Goal: Transaction & Acquisition: Purchase product/service

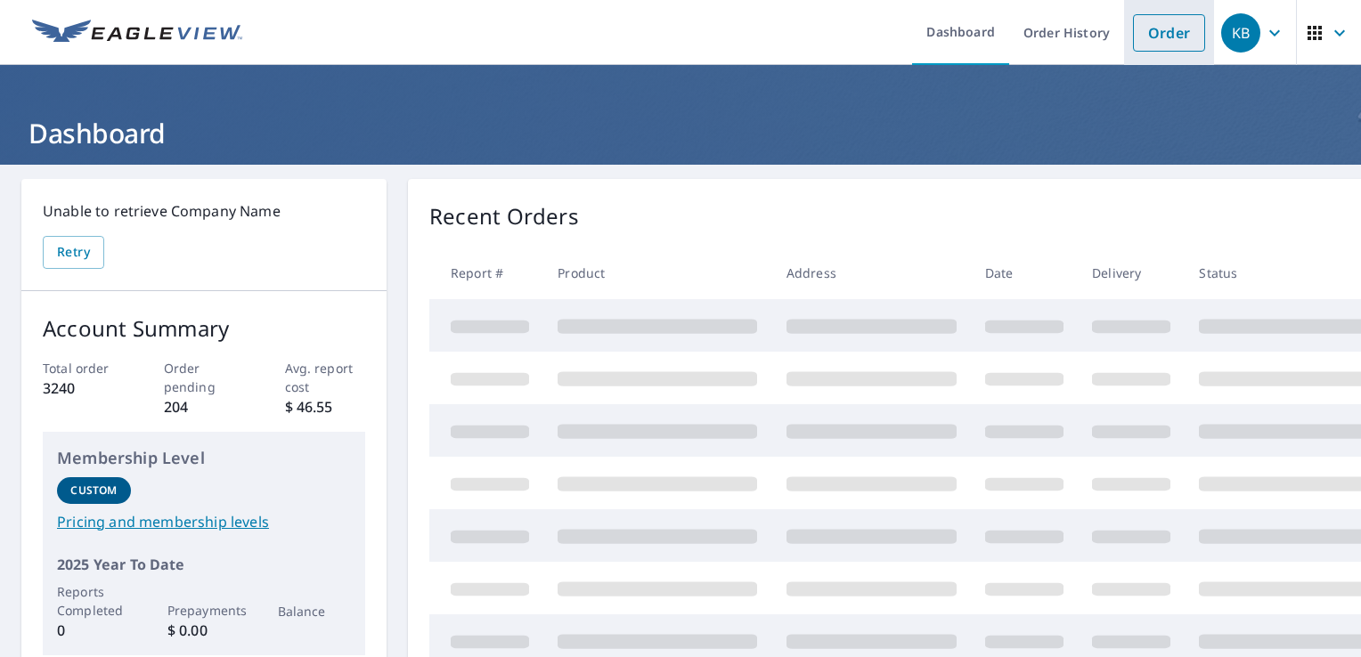
click at [1168, 44] on link "Order" at bounding box center [1169, 32] width 72 height 37
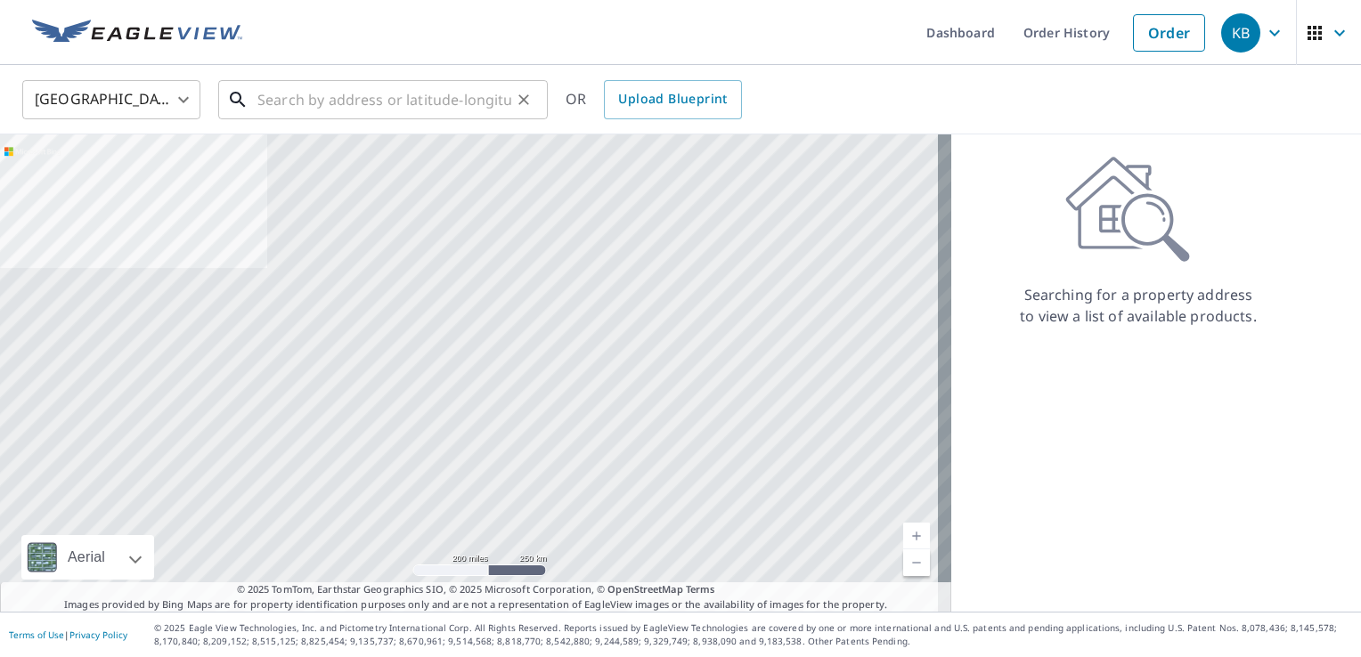
click at [315, 94] on input "text" at bounding box center [384, 100] width 254 height 50
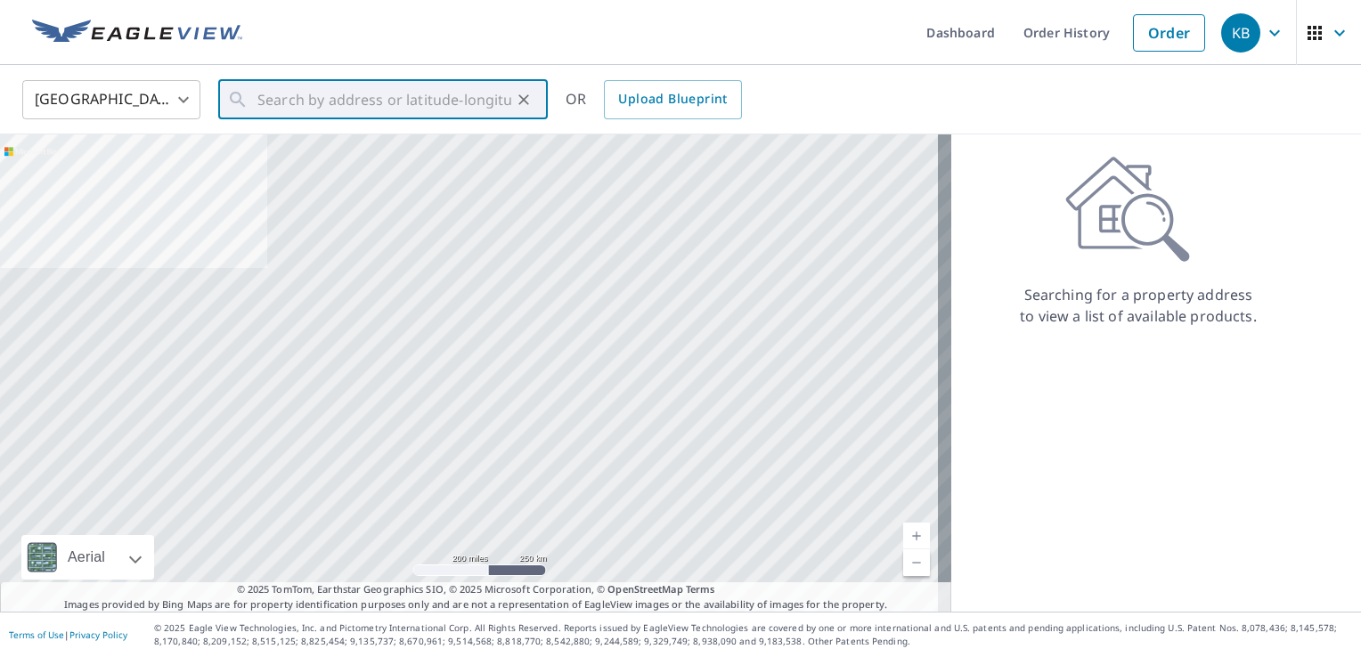
click at [134, 77] on body "KB KB Dashboard Order History Order KB United States US ​ ​ OR Upload Blueprint…" at bounding box center [680, 328] width 1361 height 657
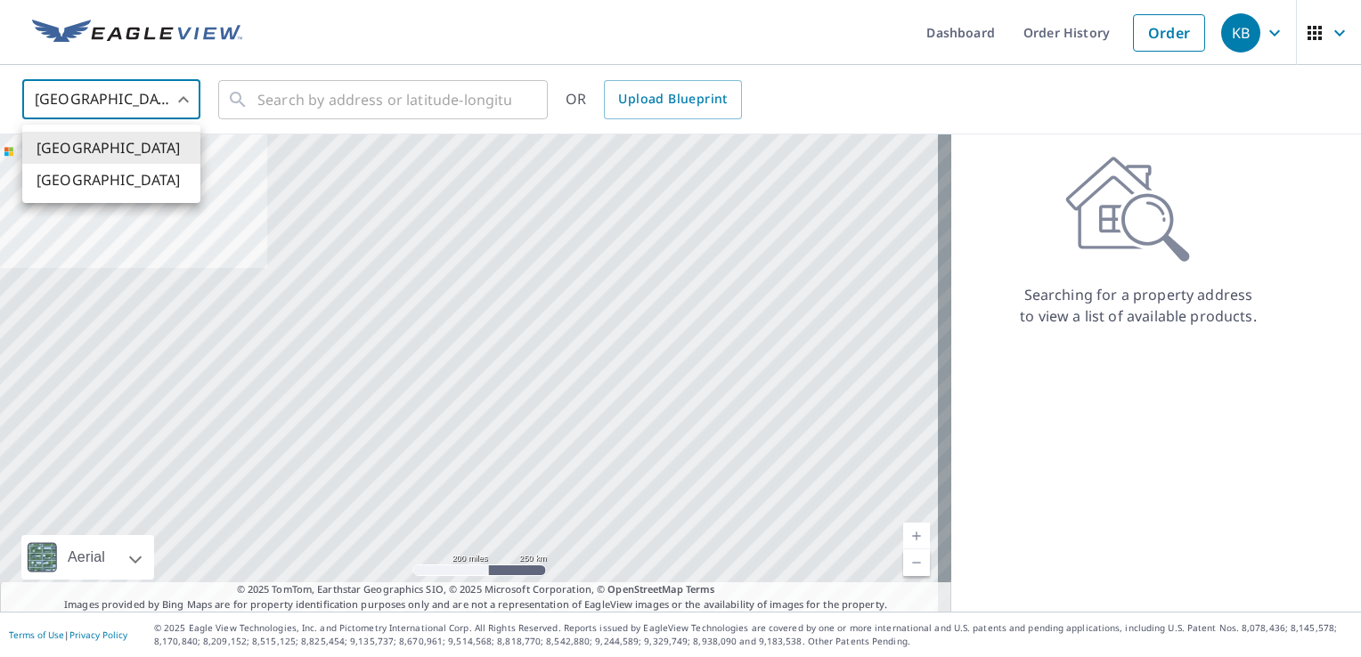
click at [142, 176] on li "[GEOGRAPHIC_DATA]" at bounding box center [111, 180] width 178 height 32
type input "CA"
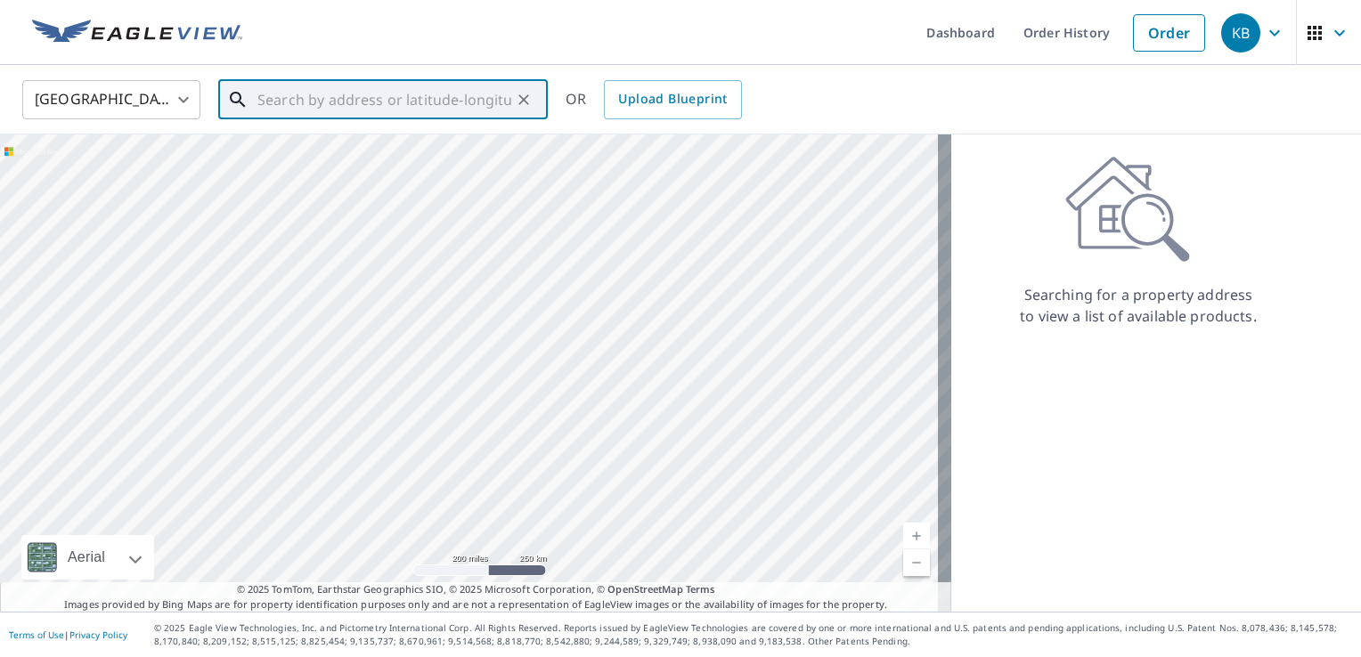
click at [331, 110] on input "text" at bounding box center [384, 100] width 254 height 50
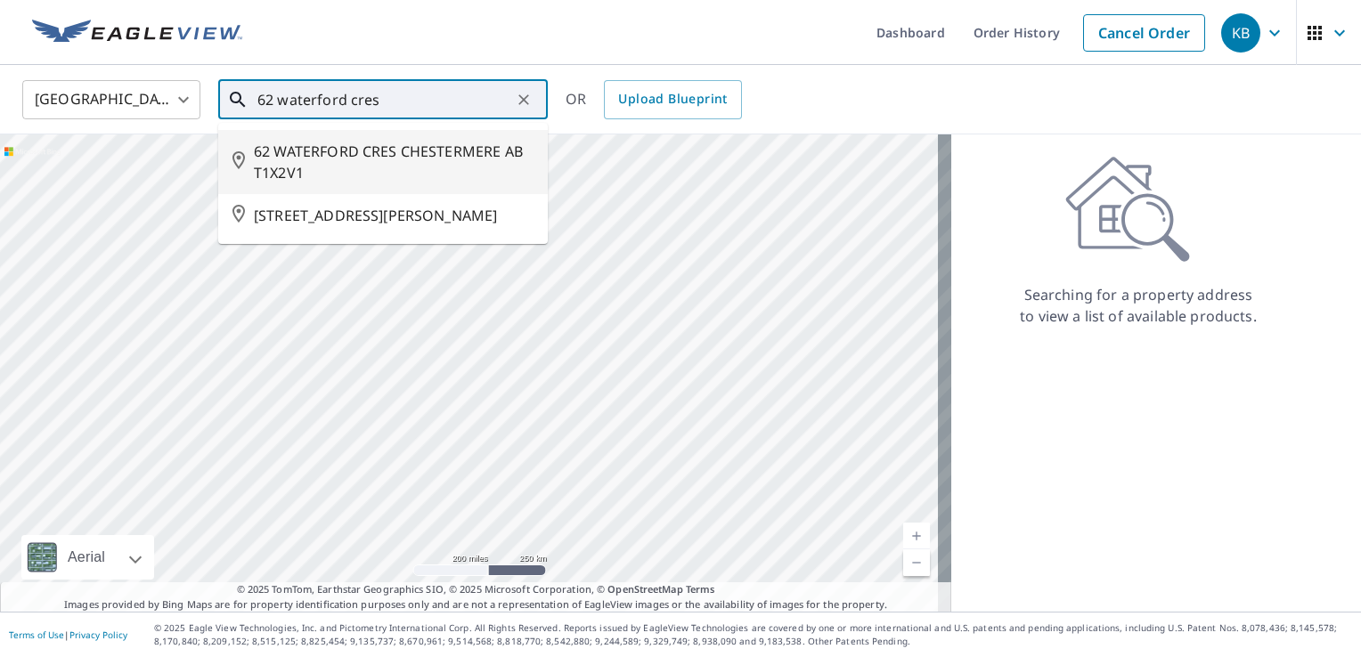
click at [356, 160] on span "62 WATERFORD CRES CHESTERMERE AB T1X2V1" at bounding box center [394, 162] width 280 height 43
type input "62 WATERFORD CRES CHESTERMERE AB T1X2V1"
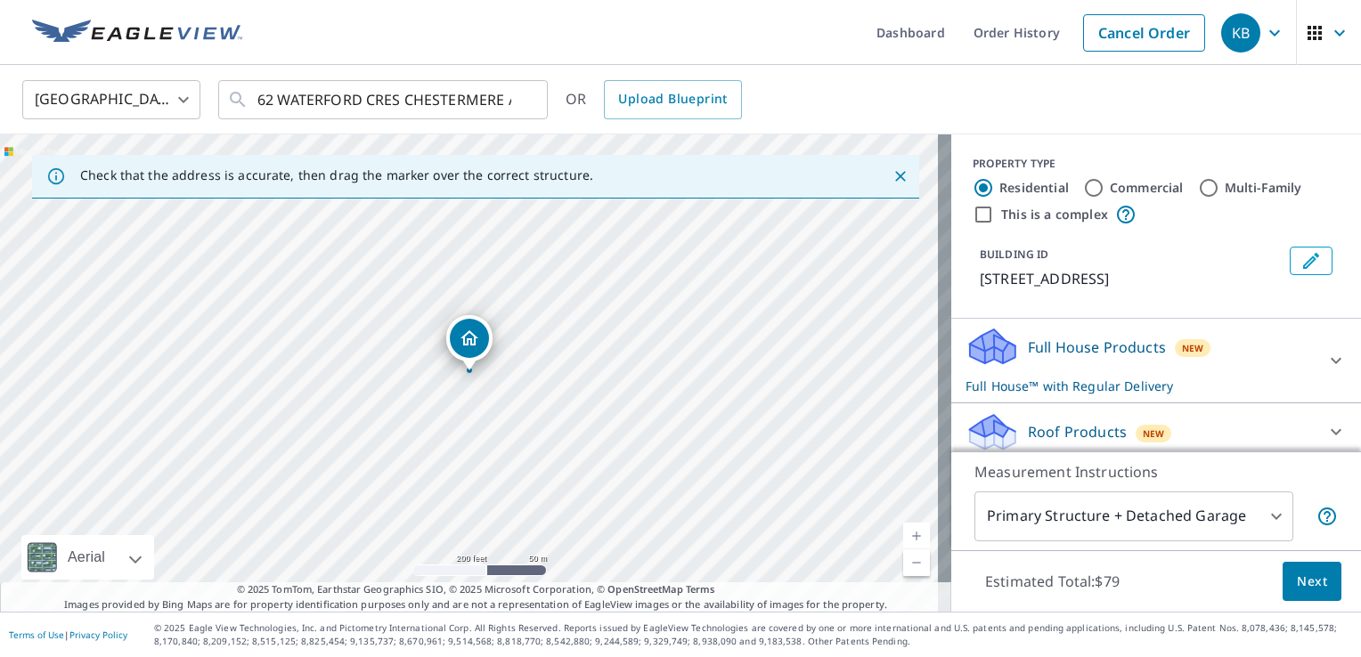
scroll to position [145, 0]
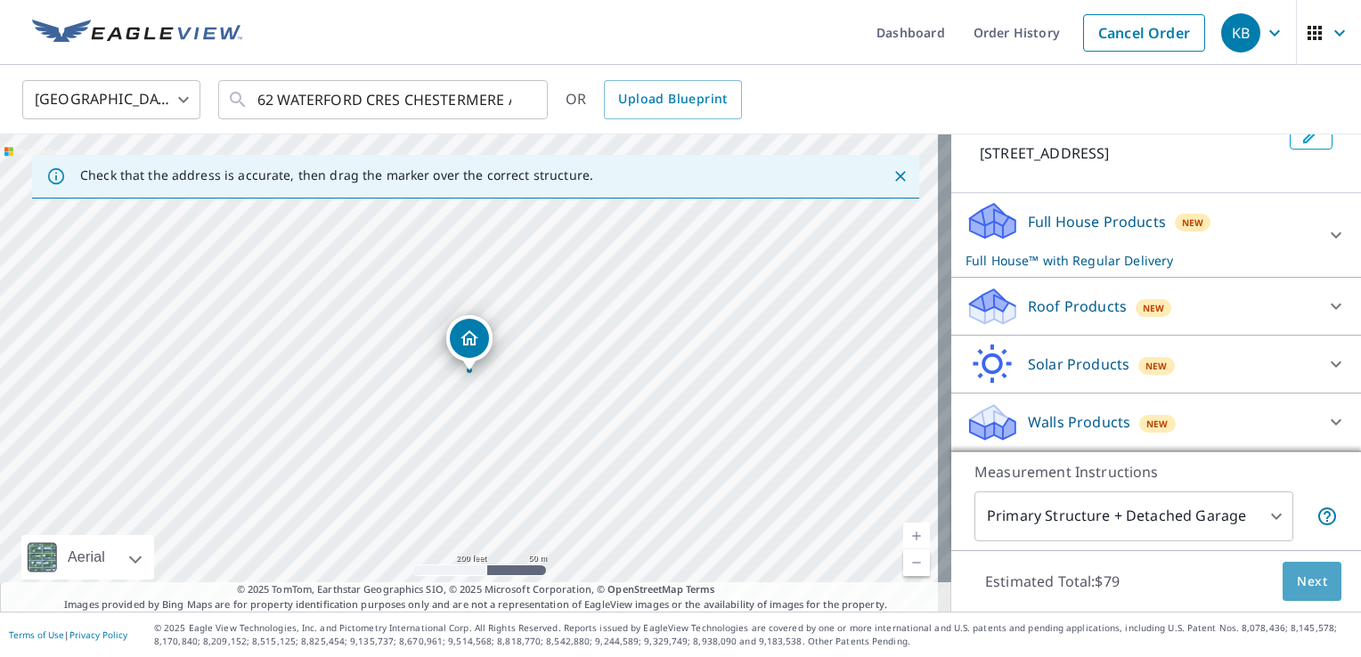
click at [1297, 578] on span "Next" at bounding box center [1312, 582] width 30 height 22
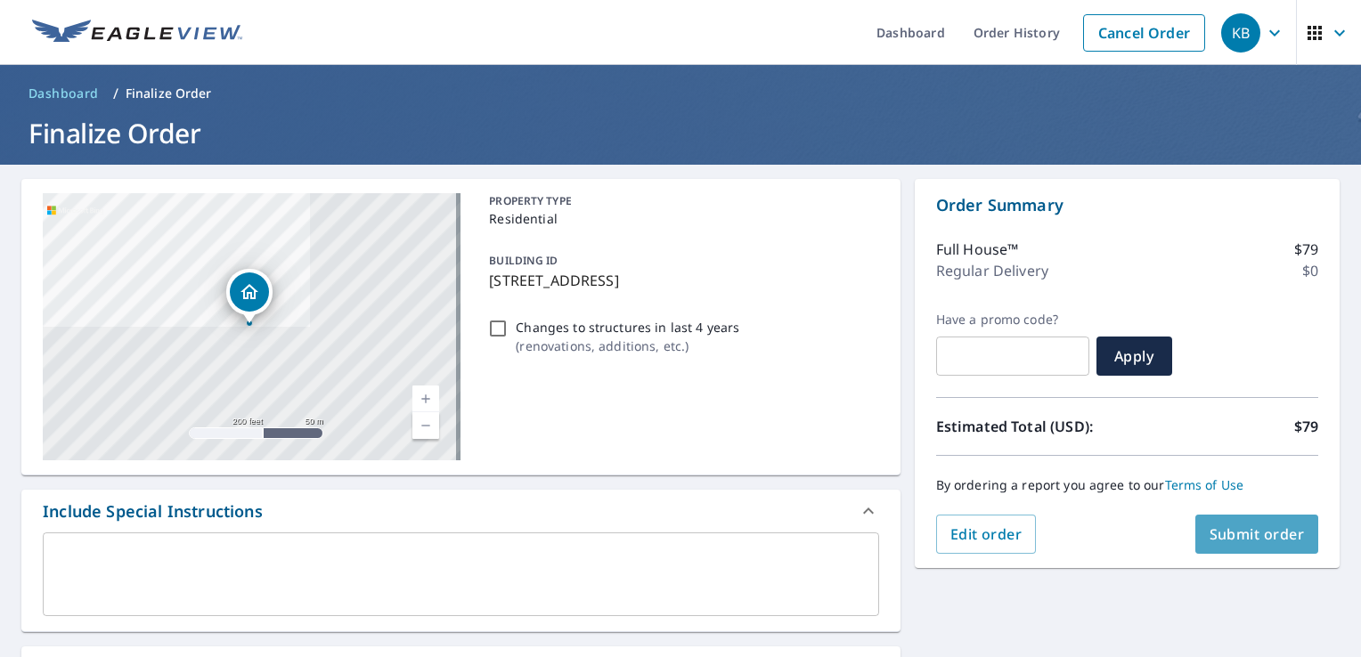
click at [1253, 527] on span "Submit order" at bounding box center [1256, 535] width 95 height 20
checkbox input "true"
